Goal: Transaction & Acquisition: Purchase product/service

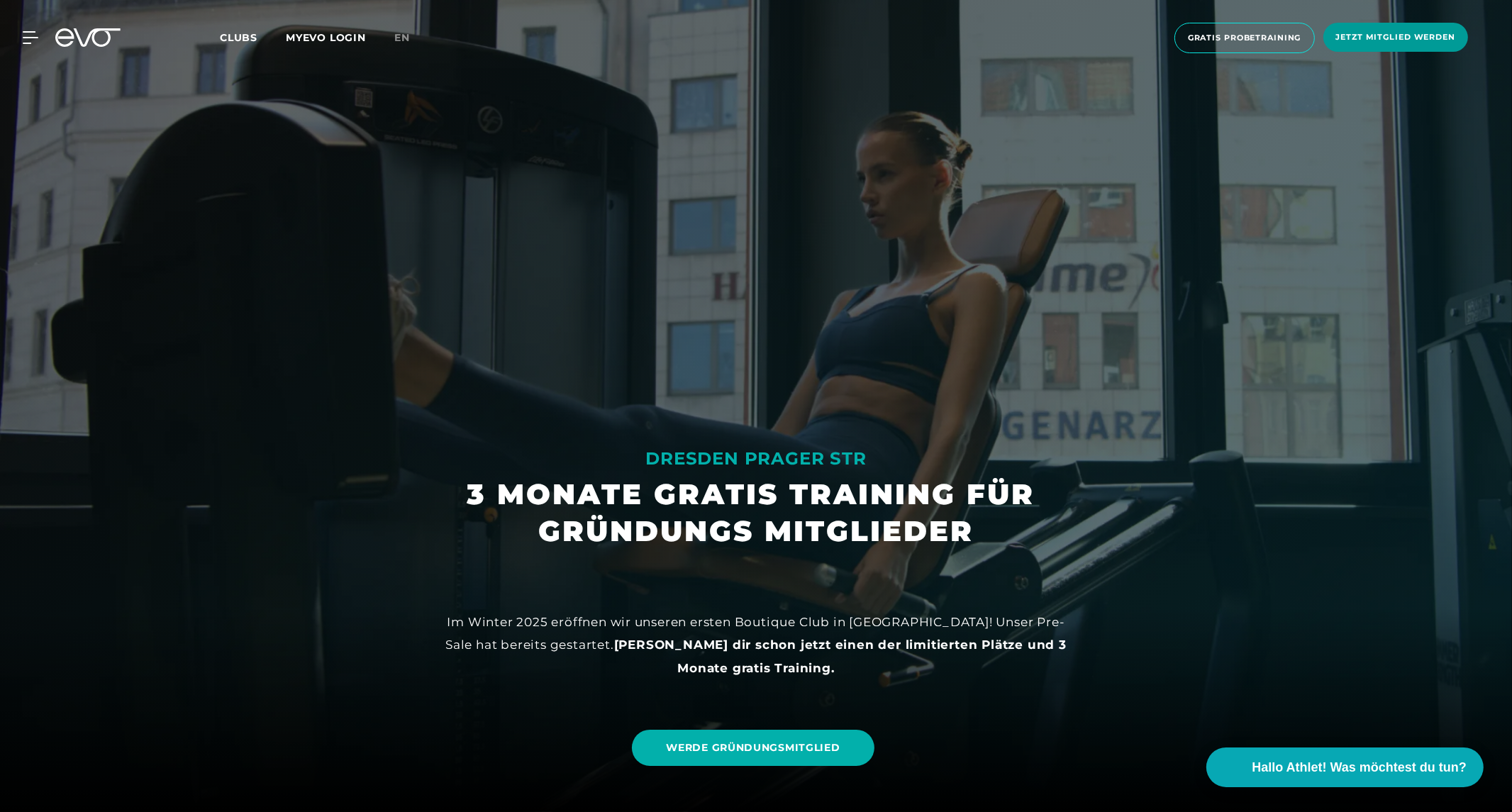
click at [1400, 38] on span "Jetzt Mitglied werden" at bounding box center [1395, 36] width 119 height 12
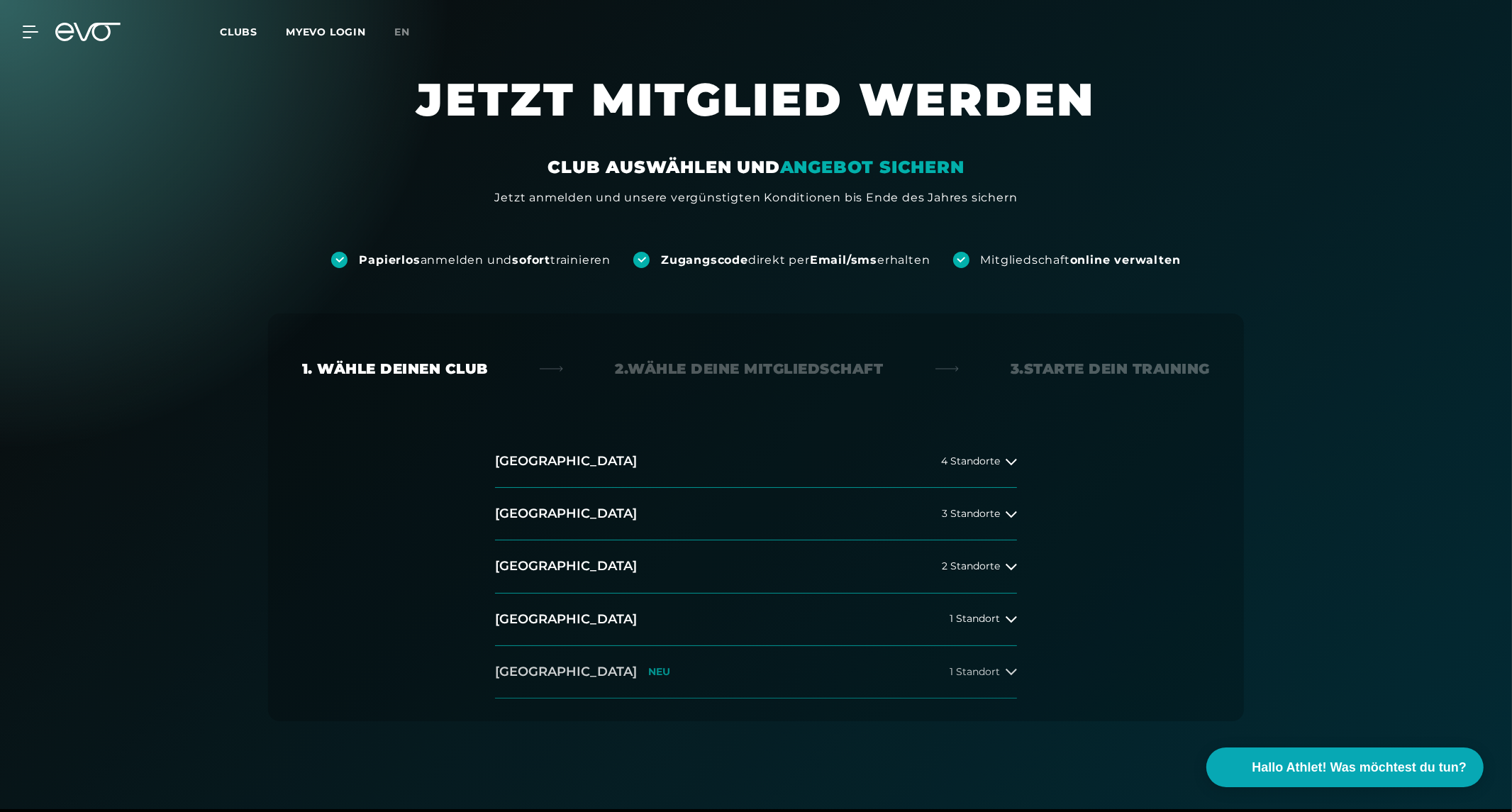
click at [551, 671] on h2 "[GEOGRAPHIC_DATA]" at bounding box center [566, 671] width 142 height 17
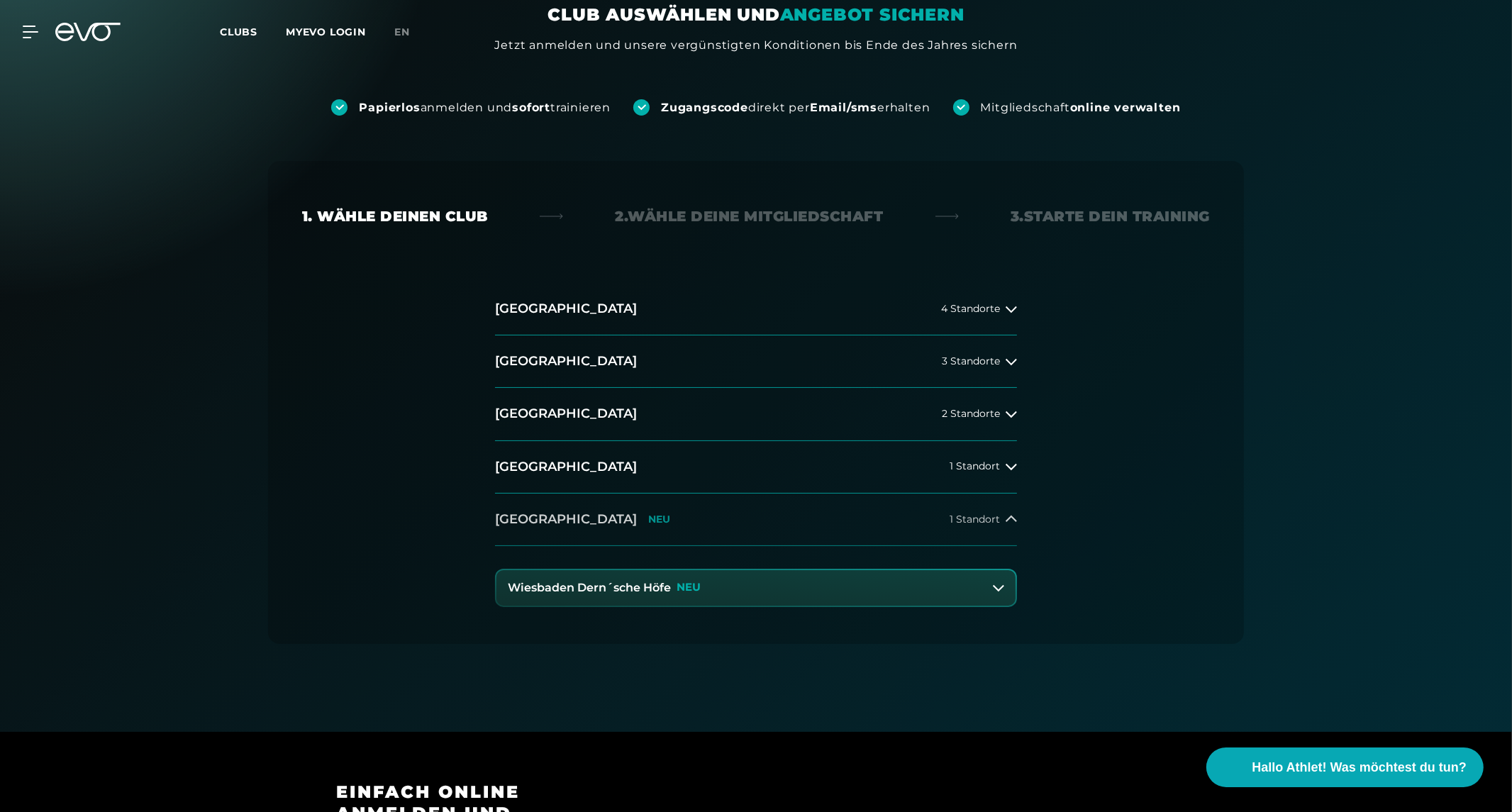
scroll to position [393, 0]
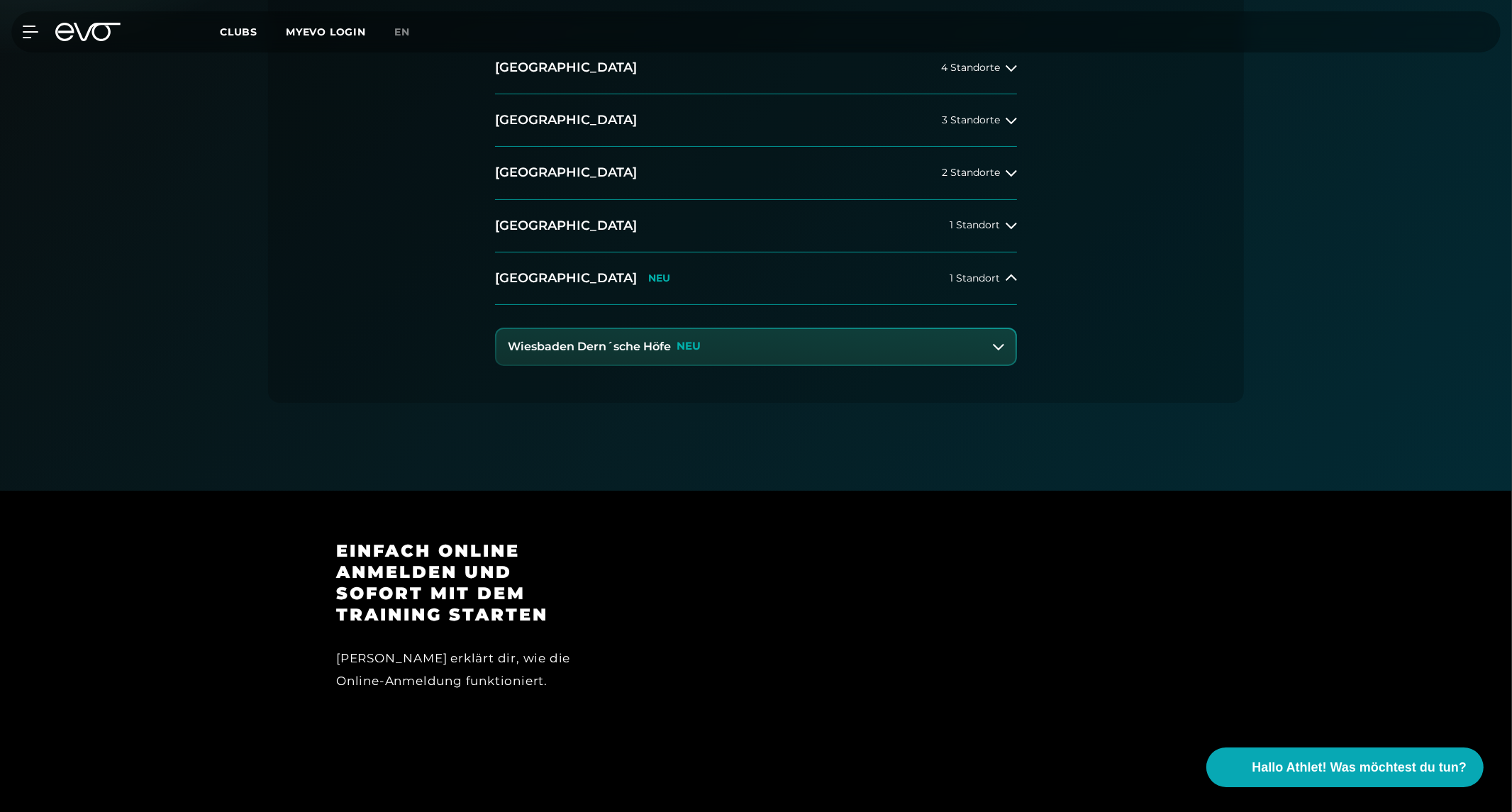
click at [626, 349] on h3 "Wiesbaden Dern´sche Höfe" at bounding box center [589, 347] width 163 height 13
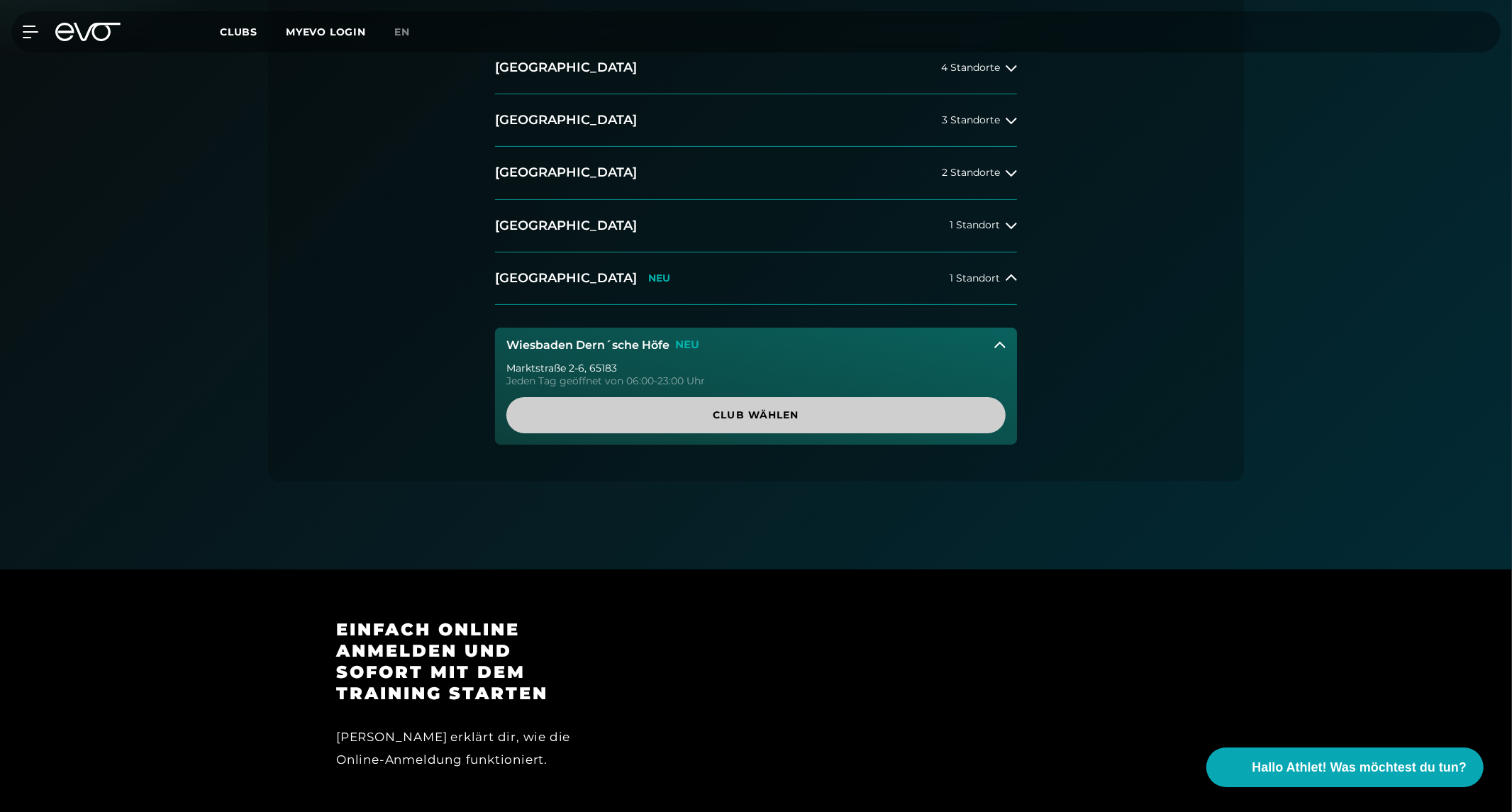
click at [728, 419] on span "Club wählen" at bounding box center [756, 415] width 431 height 15
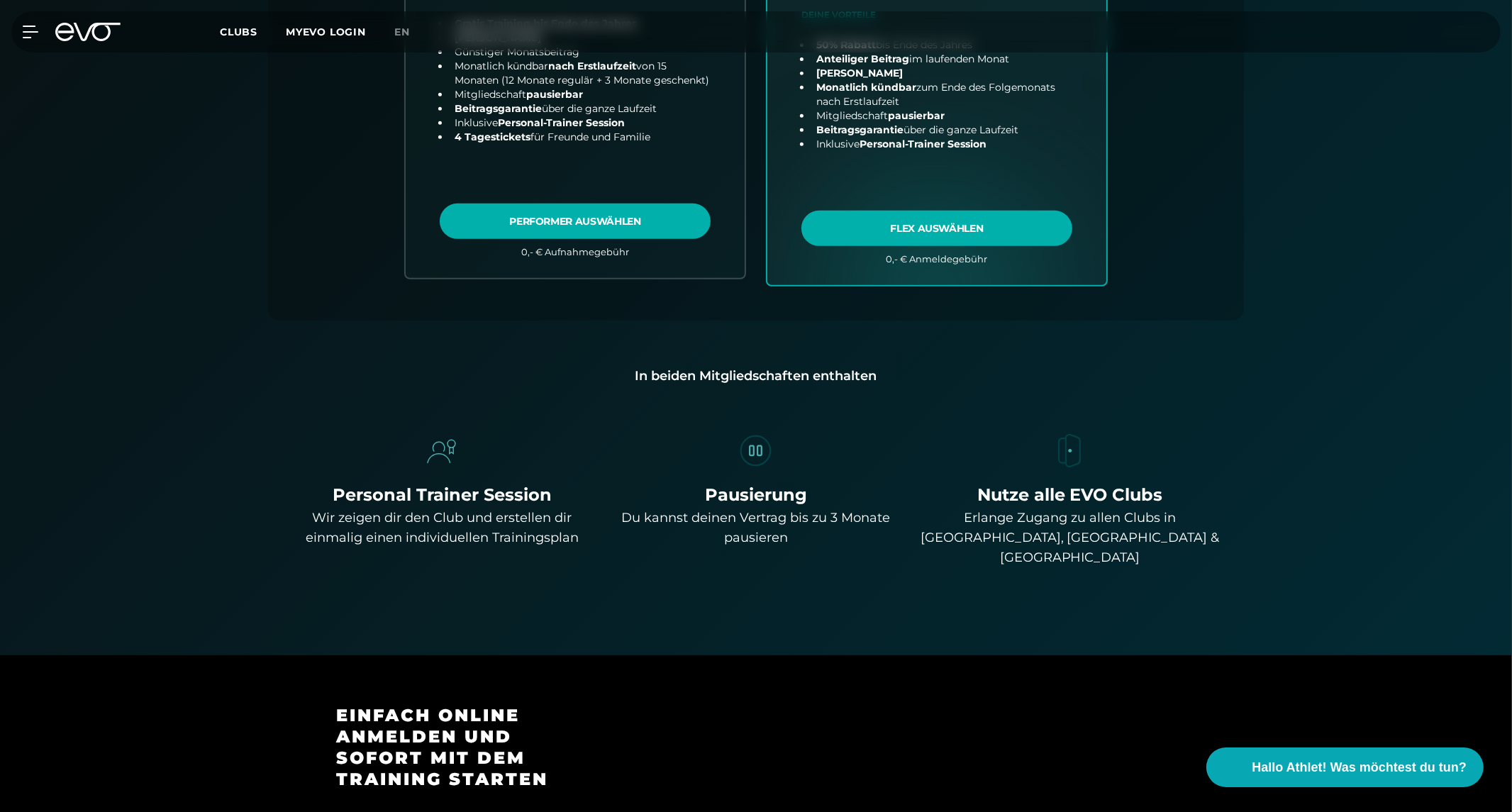
scroll to position [944, 0]
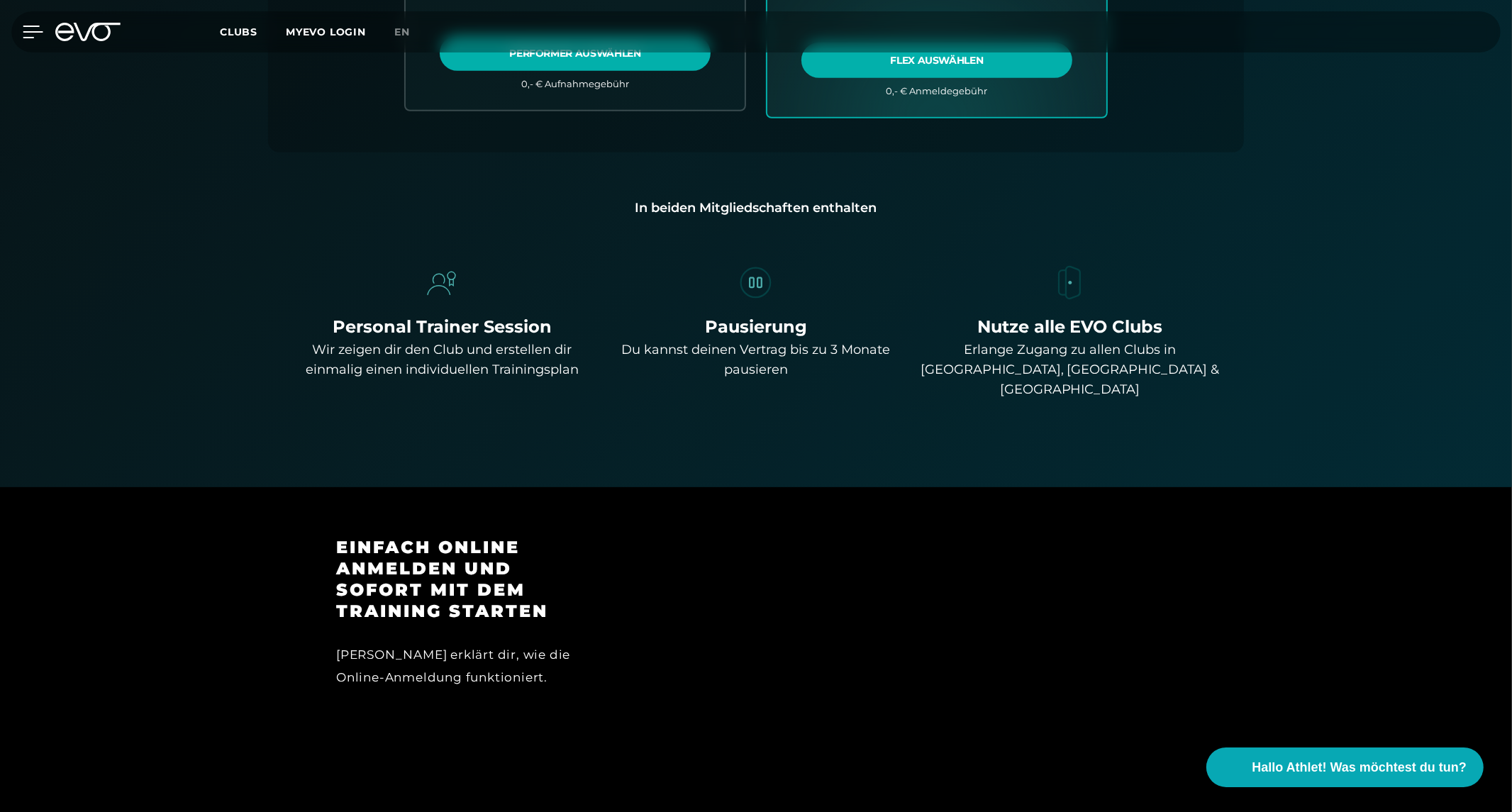
click at [34, 27] on icon at bounding box center [33, 32] width 21 height 13
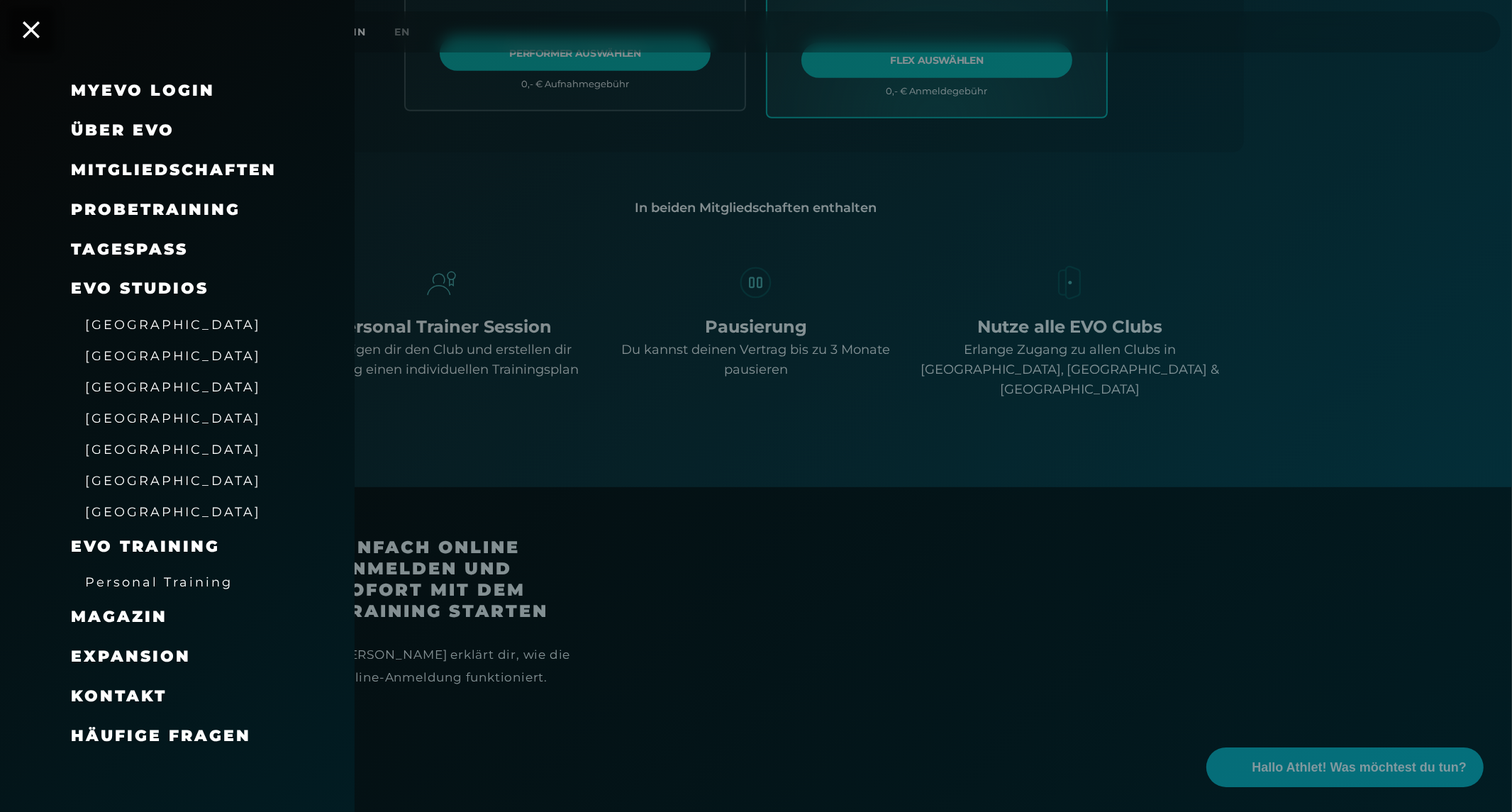
click at [131, 444] on span "[GEOGRAPHIC_DATA]" at bounding box center [173, 449] width 176 height 15
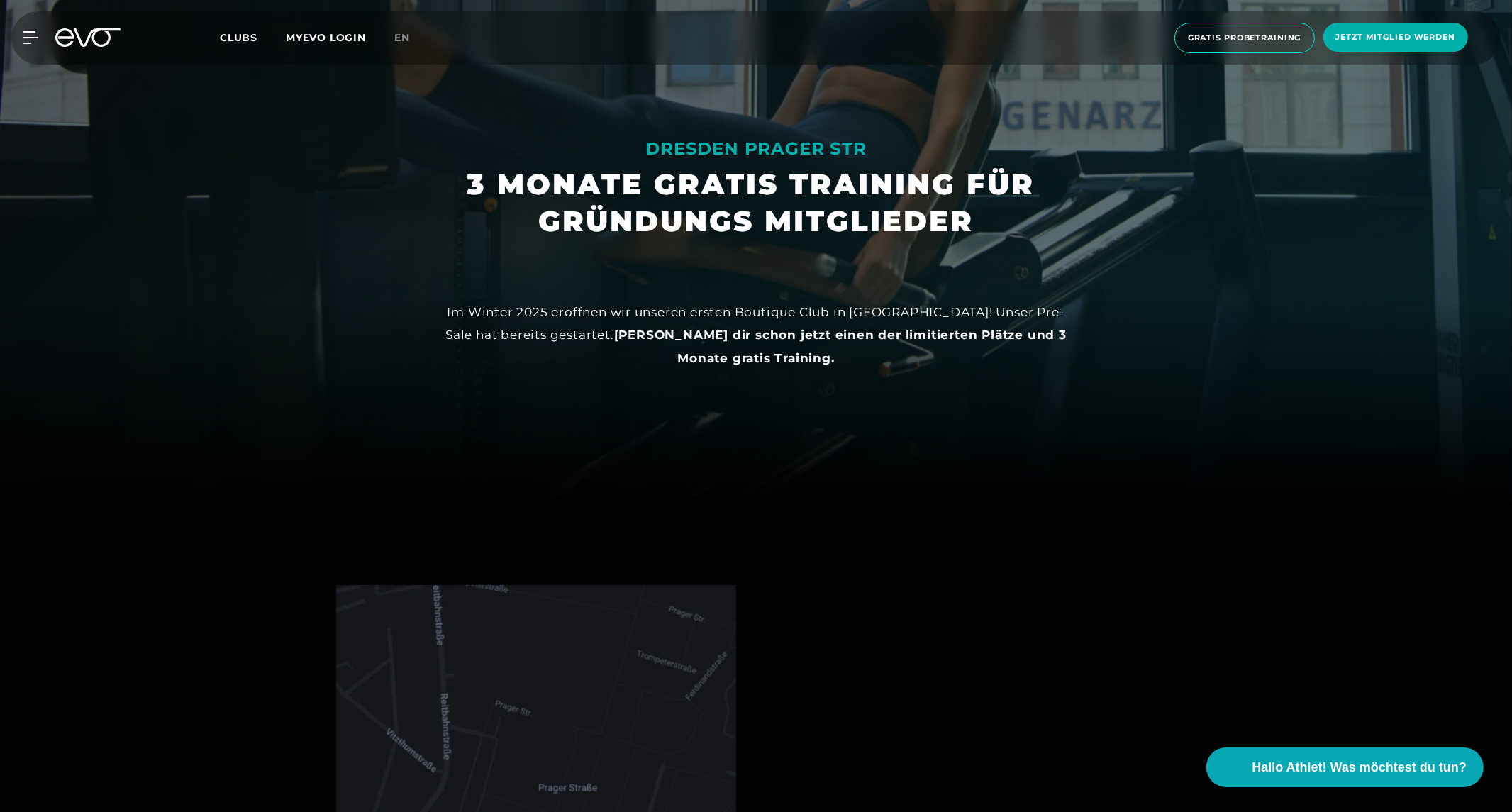
scroll to position [315, 0]
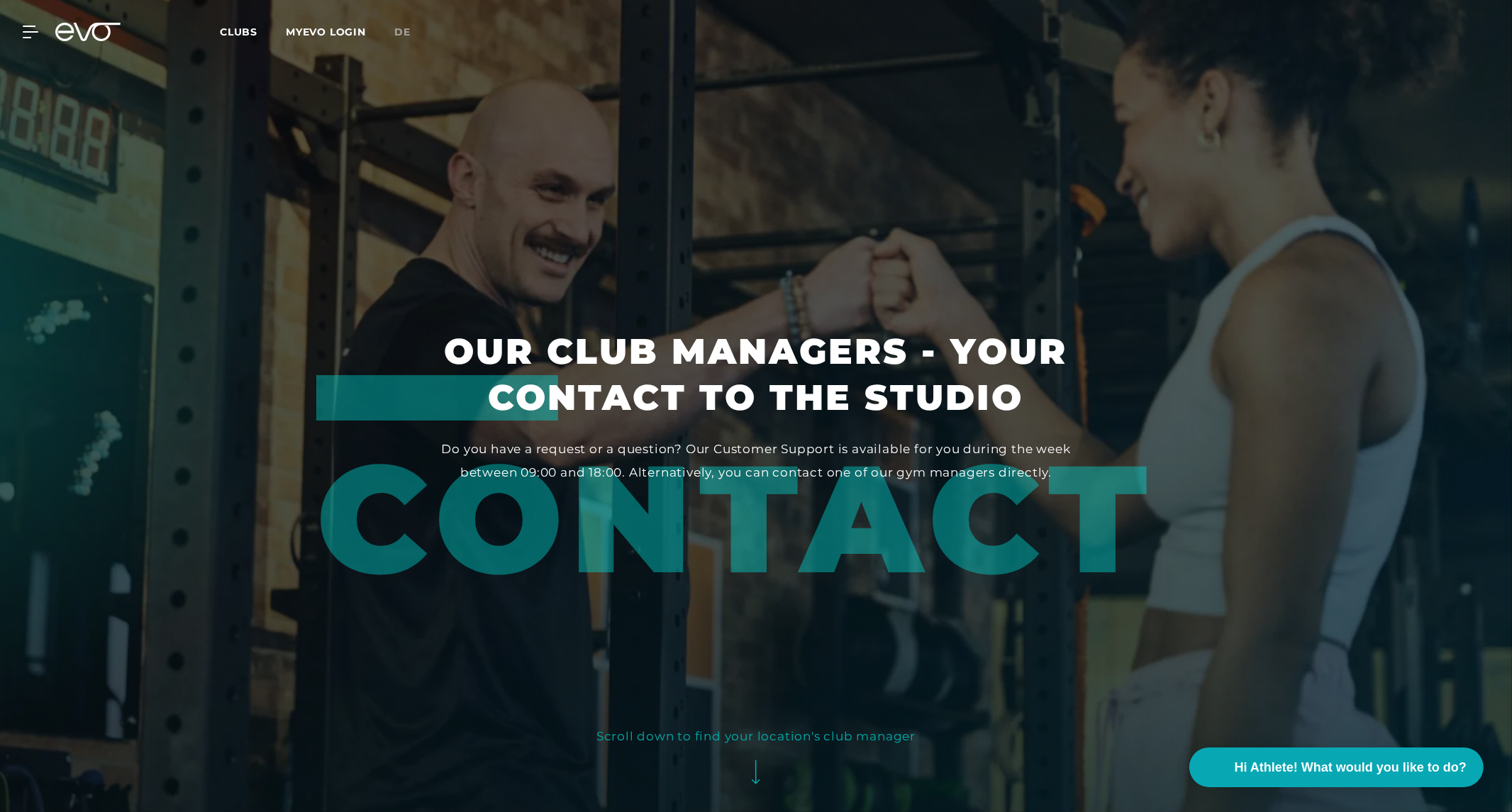
click at [94, 31] on icon at bounding box center [88, 32] width 66 height 18
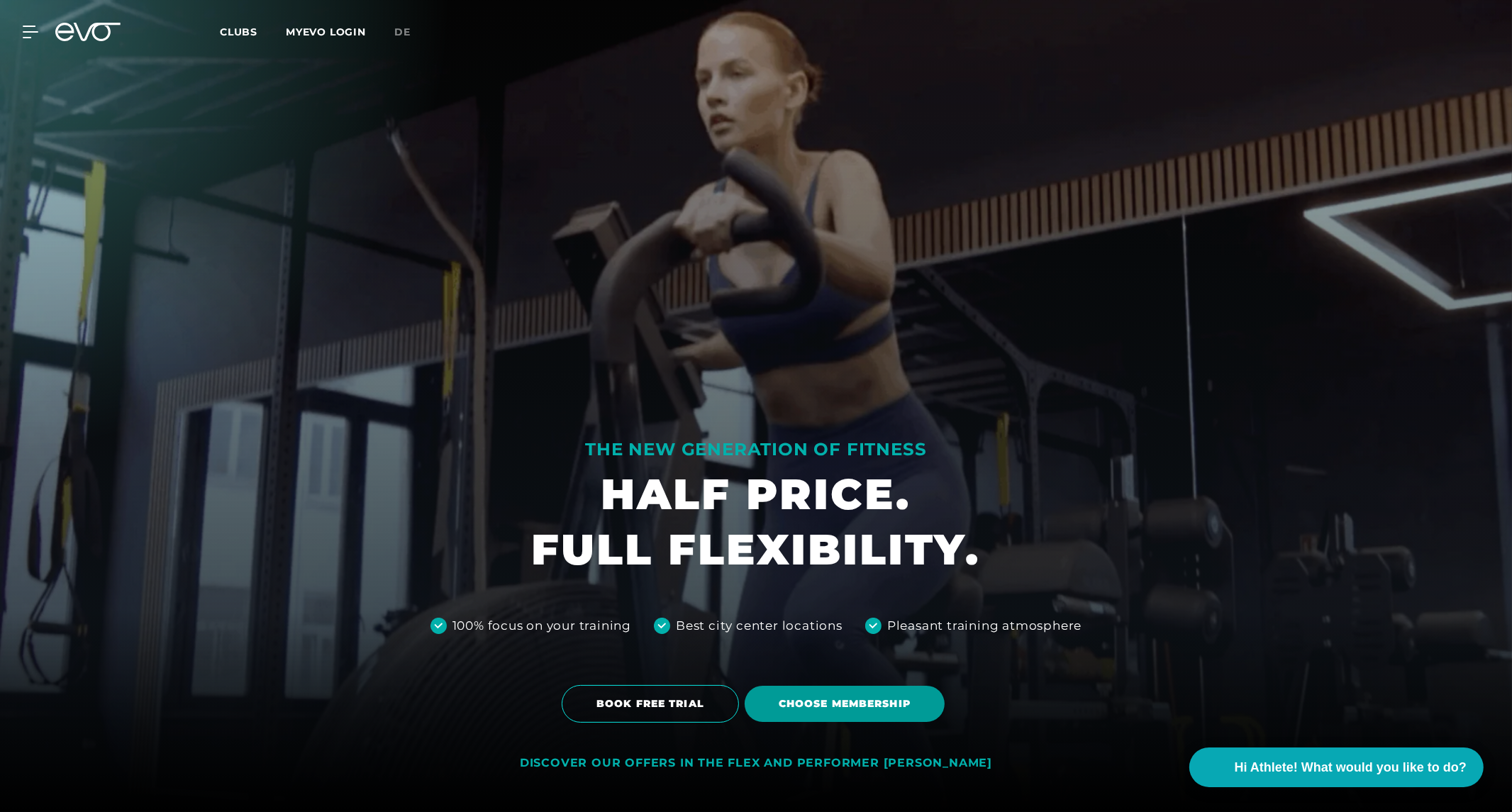
click at [837, 705] on span "Choose membership" at bounding box center [844, 703] width 132 height 15
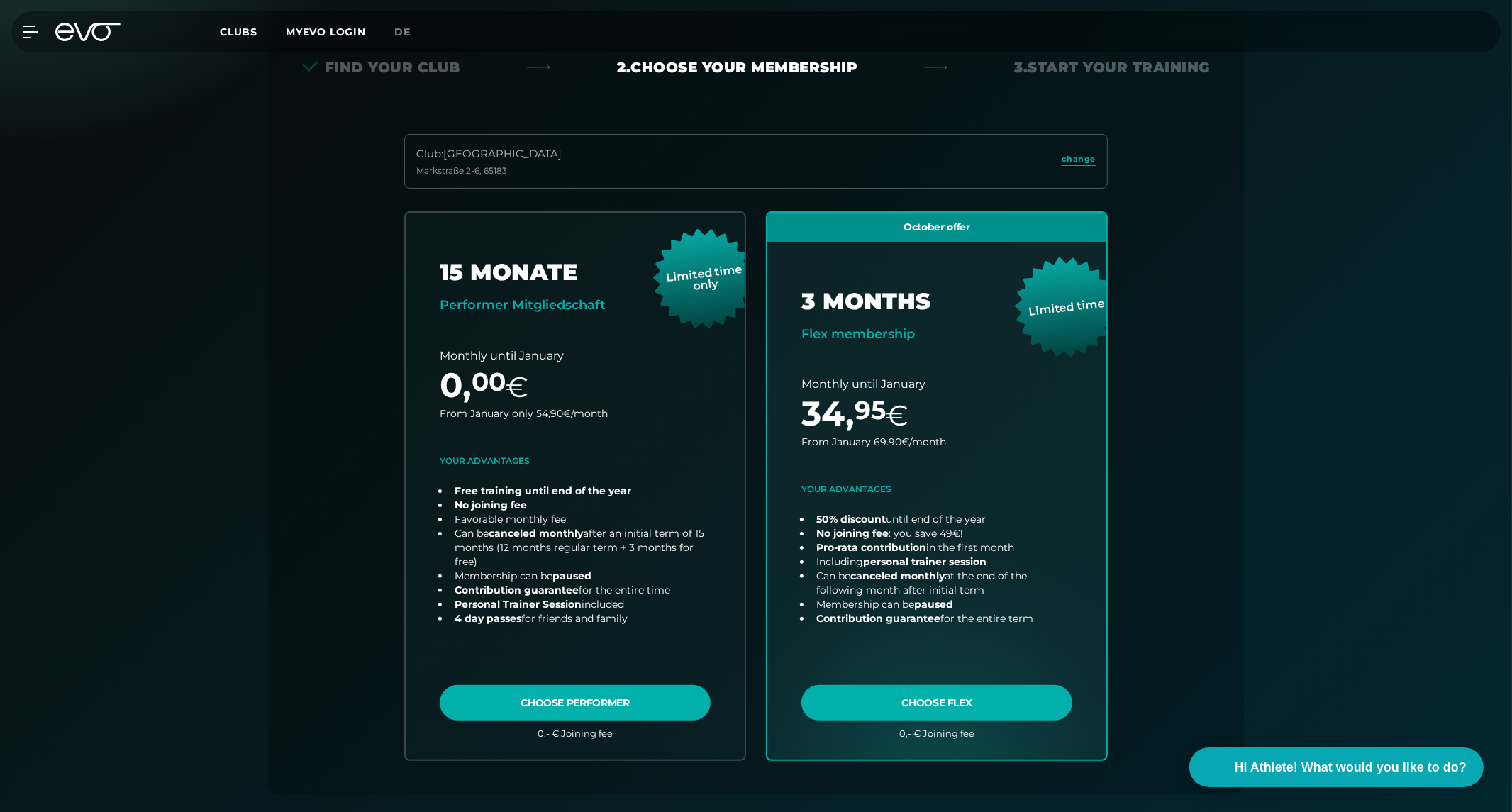
scroll to position [314, 0]
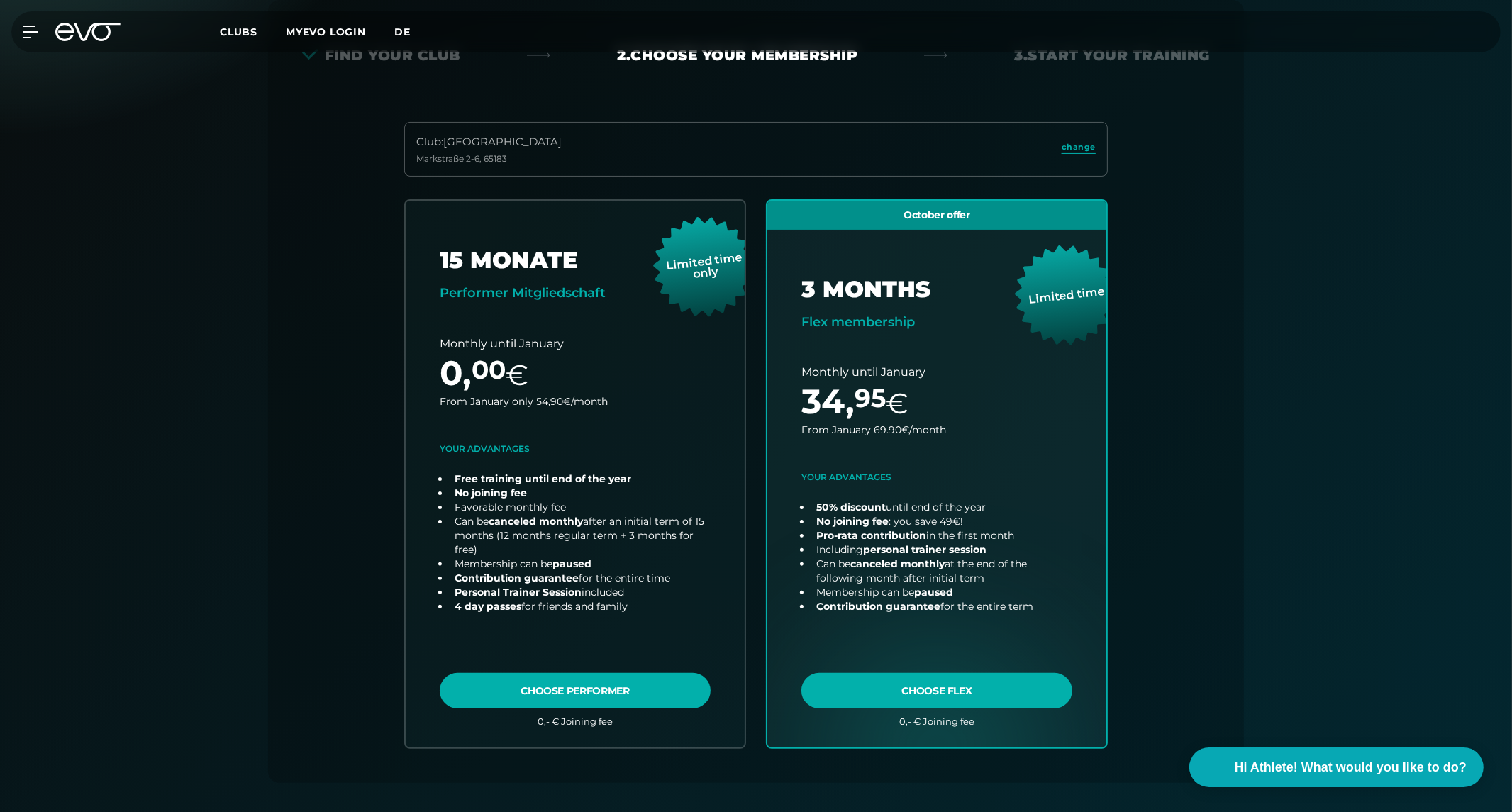
click at [396, 29] on span "de" at bounding box center [402, 32] width 17 height 13
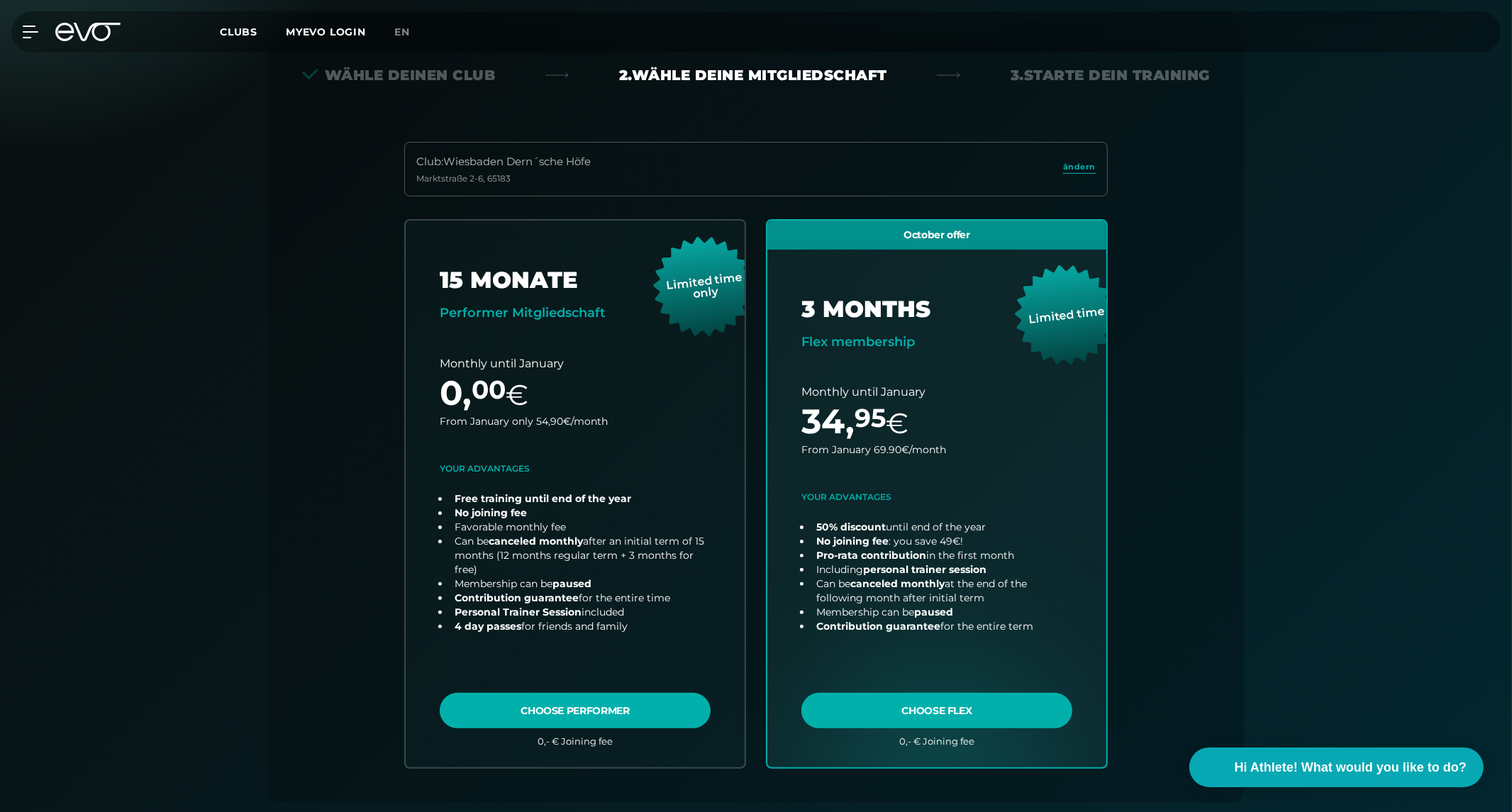
scroll to position [315, 0]
